Goal: Task Accomplishment & Management: Manage account settings

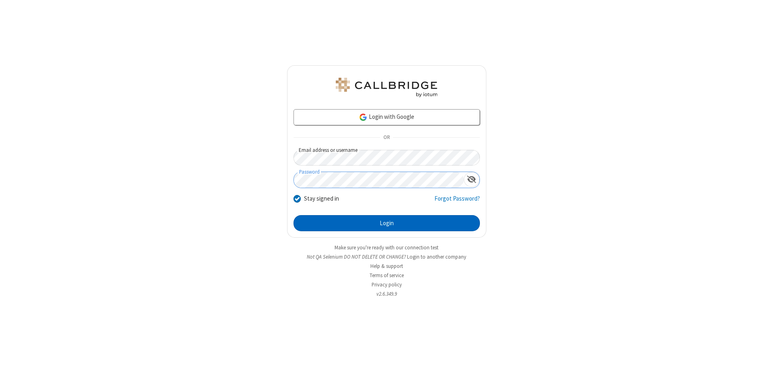
click at [387, 223] on button "Login" at bounding box center [387, 223] width 186 height 16
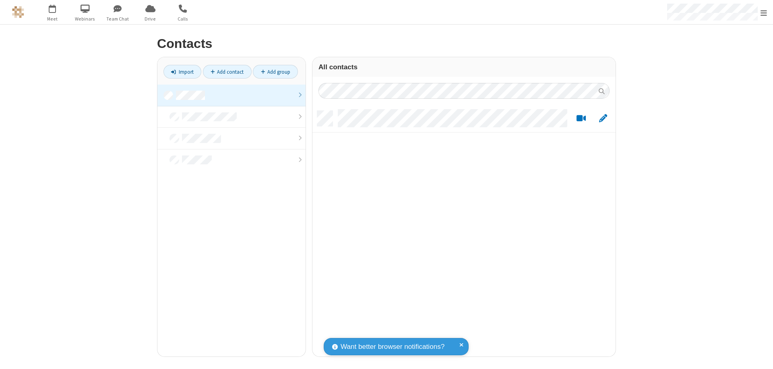
scroll to position [246, 297]
click at [232, 95] on link at bounding box center [231, 96] width 148 height 22
click at [227, 72] on link "Add contact" at bounding box center [227, 72] width 49 height 14
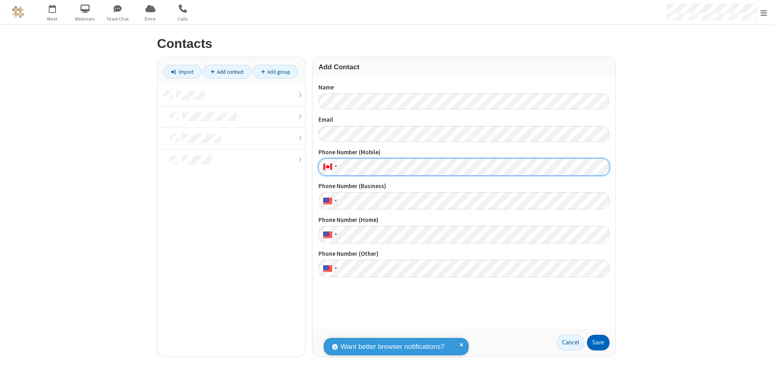
click at [599, 342] on button "Save" at bounding box center [598, 343] width 23 height 16
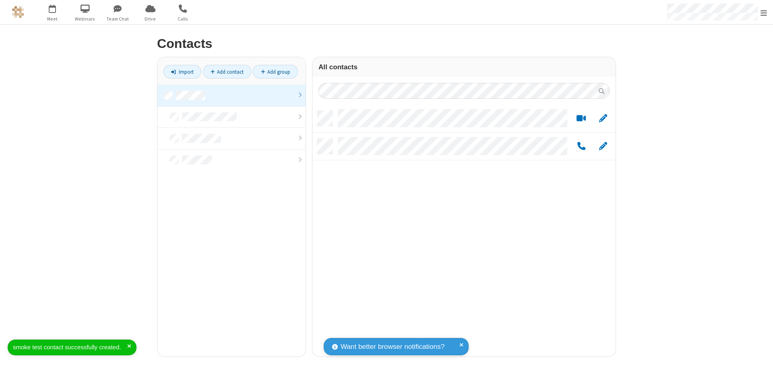
scroll to position [246, 297]
